Goal: Information Seeking & Learning: Learn about a topic

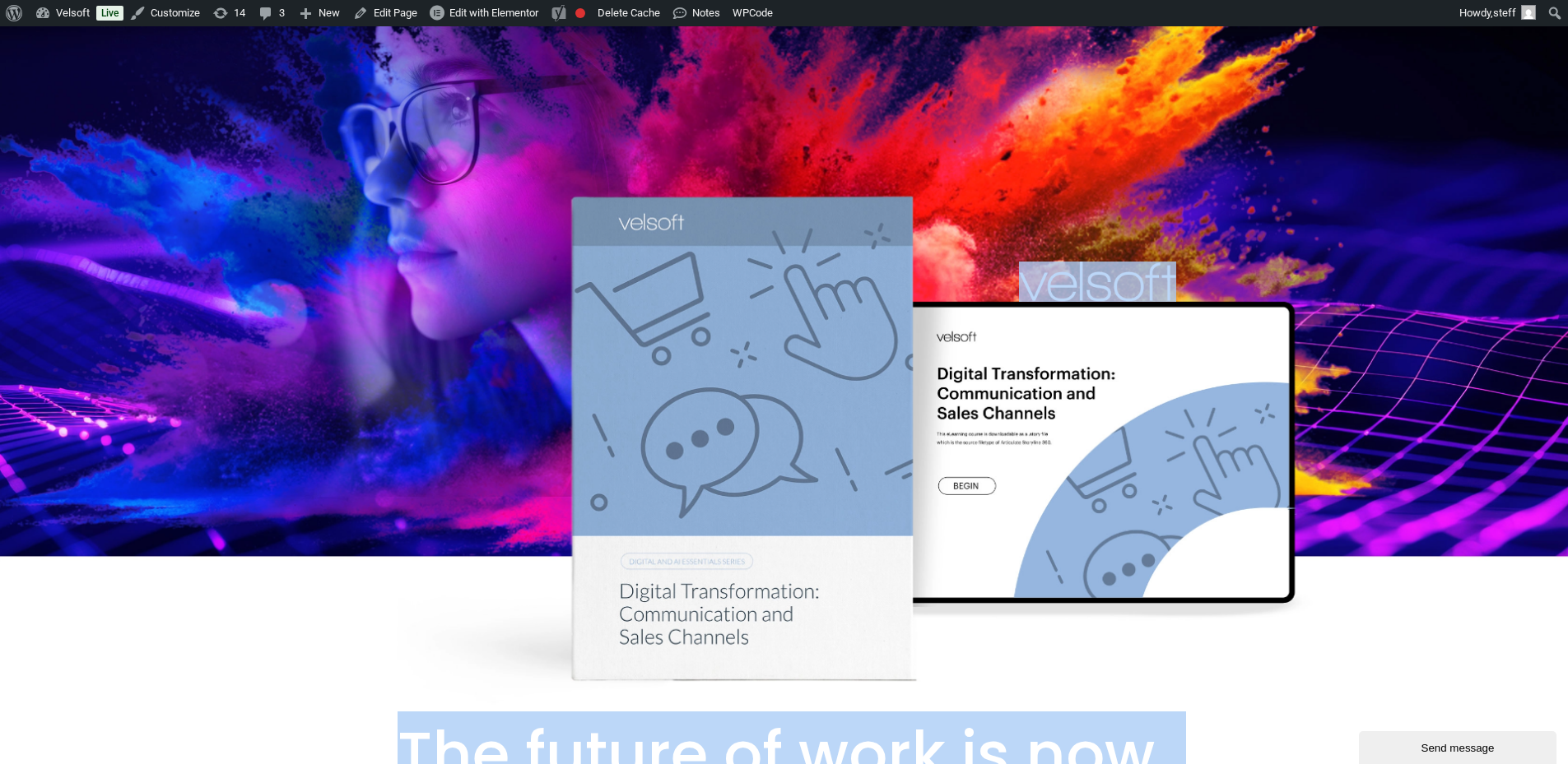
drag, startPoint x: 1211, startPoint y: 667, endPoint x: 420, endPoint y: 528, distance: 803.1
copy div "Lor ipsumd si amet co adi. Elitseddoe te incididu utlabo etdo magn. Al enim adm…"
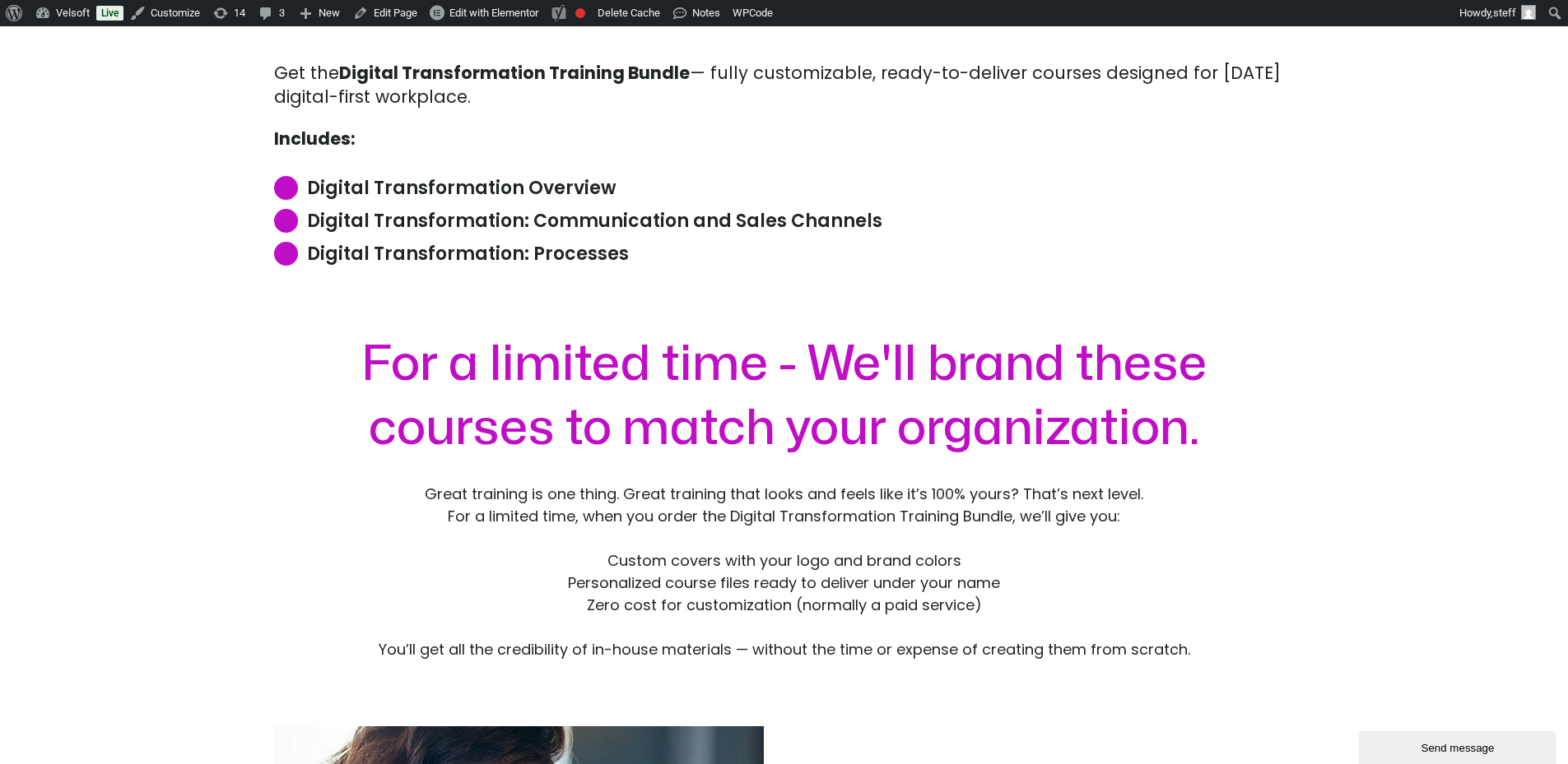
scroll to position [1399, 0]
